Goal: Task Accomplishment & Management: Manage account settings

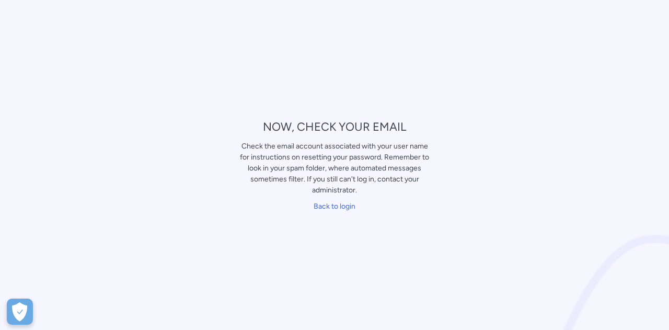
click at [290, 147] on div "Check the email account associated with your user name for instructions on rese…" at bounding box center [334, 168] width 191 height 55
click at [337, 205] on link "Back to login" at bounding box center [335, 206] width 42 height 9
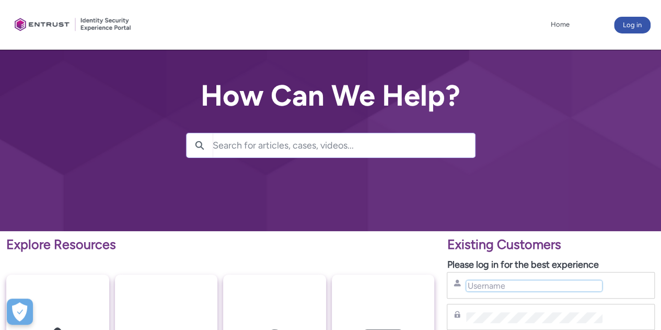
drag, startPoint x: 525, startPoint y: 282, endPoint x: 522, endPoint y: 276, distance: 7.0
click at [525, 282] on input "Username" at bounding box center [534, 285] width 136 height 11
type input "[PERSON_NAME][EMAIL_ADDRESS][PERSON_NAME][DOMAIN_NAME]"
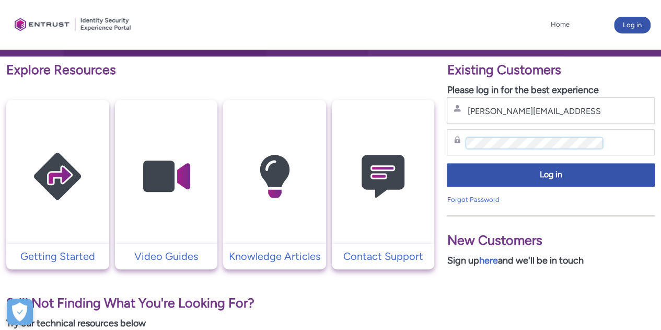
scroll to position [209, 0]
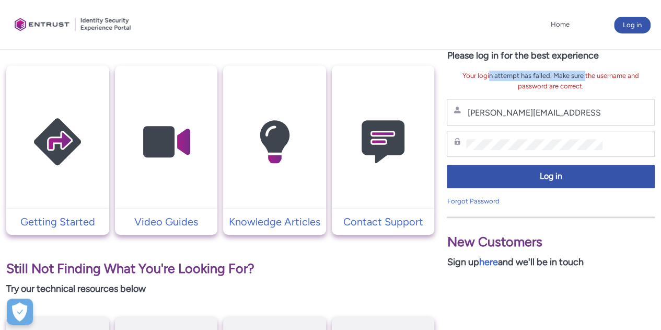
drag, startPoint x: 496, startPoint y: 70, endPoint x: 586, endPoint y: 76, distance: 90.2
click at [586, 76] on div "Existing Customers Please log in for the best experience Your login attempt has…" at bounding box center [551, 148] width 208 height 244
click at [586, 76] on div "Your login attempt has failed. Make sure the username and password are correct." at bounding box center [551, 81] width 208 height 20
click at [498, 263] on link "here" at bounding box center [488, 262] width 19 height 12
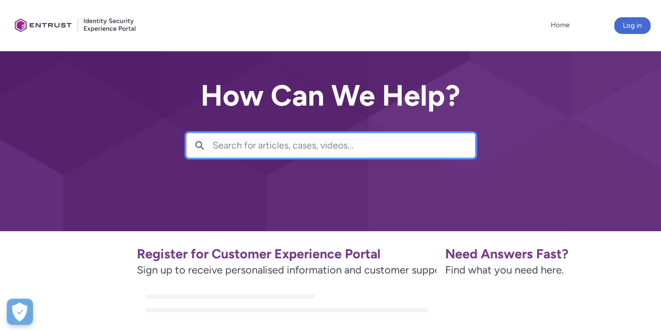
click at [216, 142] on input "Search for articles, cases, videos..." at bounding box center [344, 145] width 262 height 24
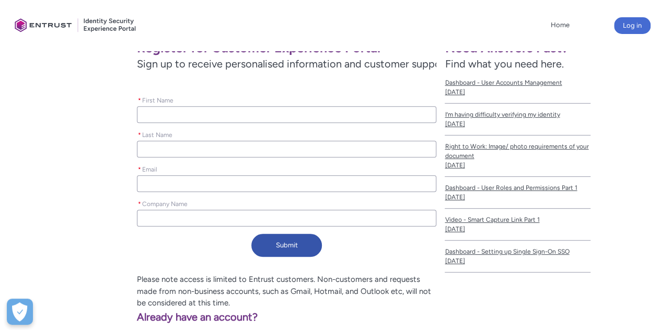
scroll to position [157, 0]
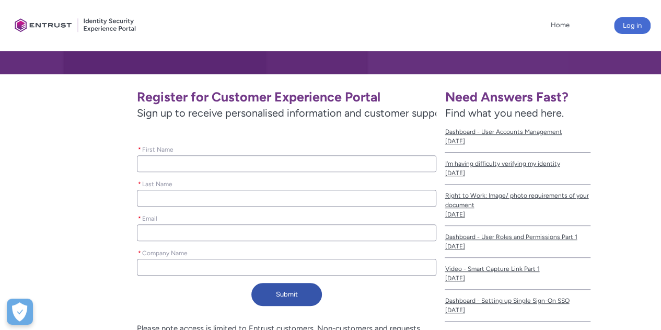
click at [154, 162] on input "* First Name" at bounding box center [287, 163] width 300 height 17
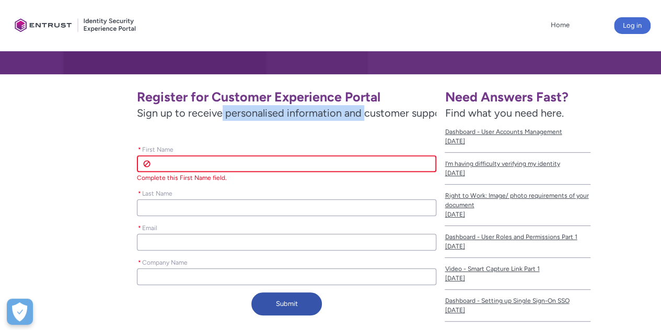
drag, startPoint x: 235, startPoint y: 117, endPoint x: 373, endPoint y: 119, distance: 138.6
click at [373, 119] on span "Sign up to receive personalised information and customer support" at bounding box center [287, 113] width 300 height 16
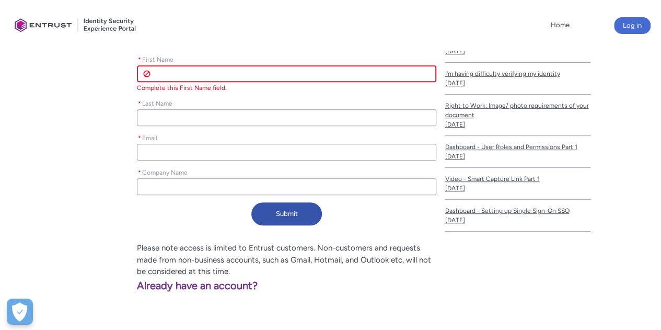
scroll to position [314, 0]
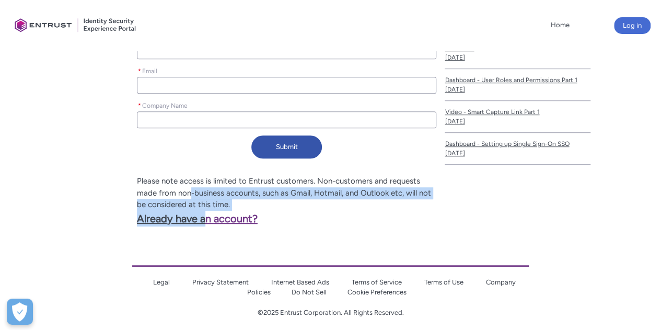
drag, startPoint x: 191, startPoint y: 188, endPoint x: 209, endPoint y: 216, distance: 32.9
click at [209, 215] on div "Please note access is limited to Entrust customers. Non-customers and requests …" at bounding box center [222, 200] width 428 height 51
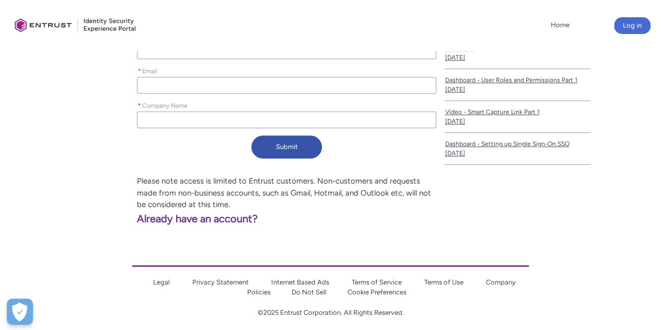
click at [236, 249] on center "Legal Privacy Statement Internet Based Ads Terms of Service Terms of Use Compan…" at bounding box center [330, 276] width 397 height 83
click at [203, 221] on link "Already have an account?" at bounding box center [132, 218] width 249 height 13
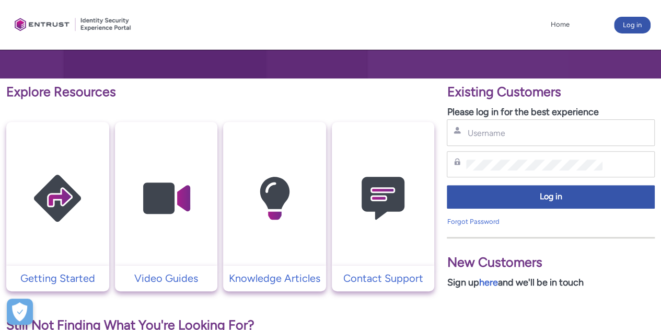
scroll to position [157, 0]
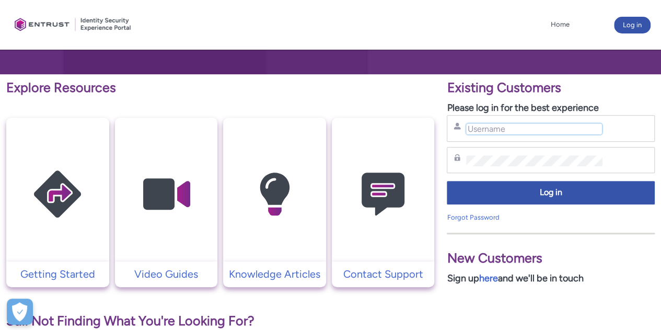
click at [479, 128] on input "Username" at bounding box center [534, 128] width 136 height 11
click at [479, 127] on input "Username" at bounding box center [534, 128] width 136 height 11
type input "[PERSON_NAME][EMAIL_ADDRESS][PERSON_NAME][DOMAIN_NAME]"
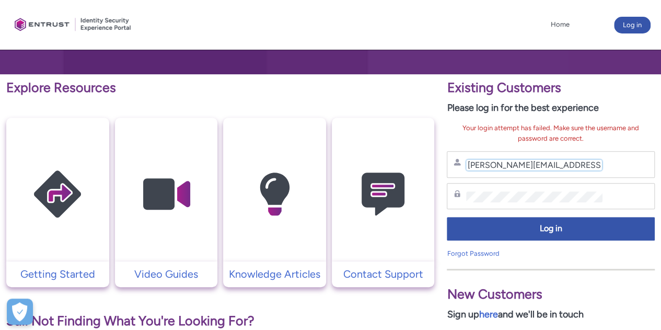
drag, startPoint x: 584, startPoint y: 166, endPoint x: 307, endPoint y: 156, distance: 276.2
click at [327, 161] on div "Explore Resources Getting Started Video Guides Knowledge Articles Contact Suppo…" at bounding box center [330, 306] width 661 height 464
click at [365, 182] on div "Explore Resources Getting Started Video Guides Knowledge Articles Contact Suppo…" at bounding box center [330, 306] width 661 height 464
